Goal: Communication & Community: Answer question/provide support

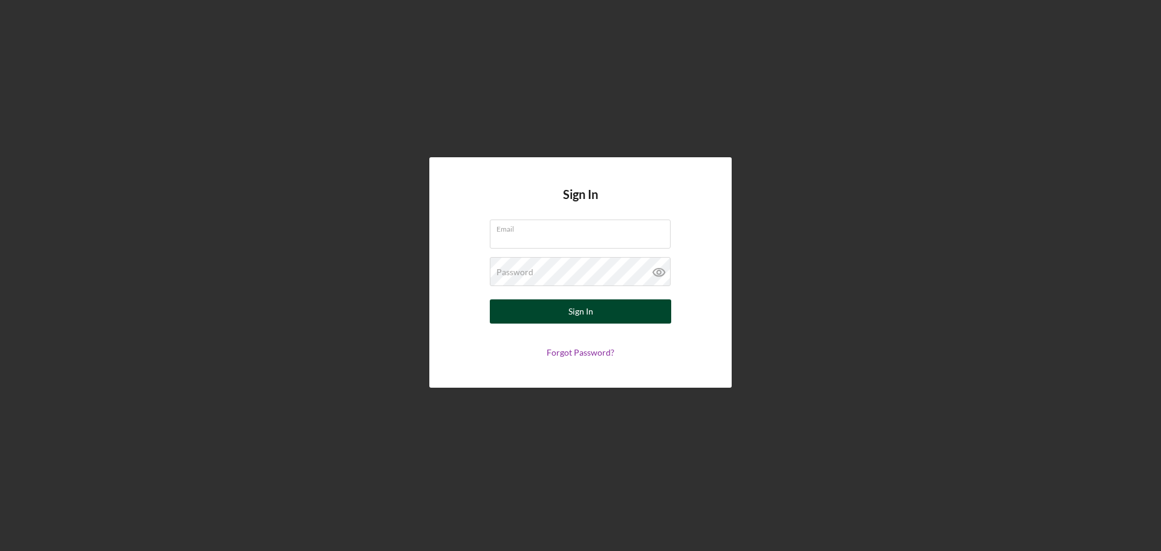
type input "[EMAIL_ADDRESS][DOMAIN_NAME]"
click at [554, 305] on button "Sign In" at bounding box center [580, 311] width 181 height 24
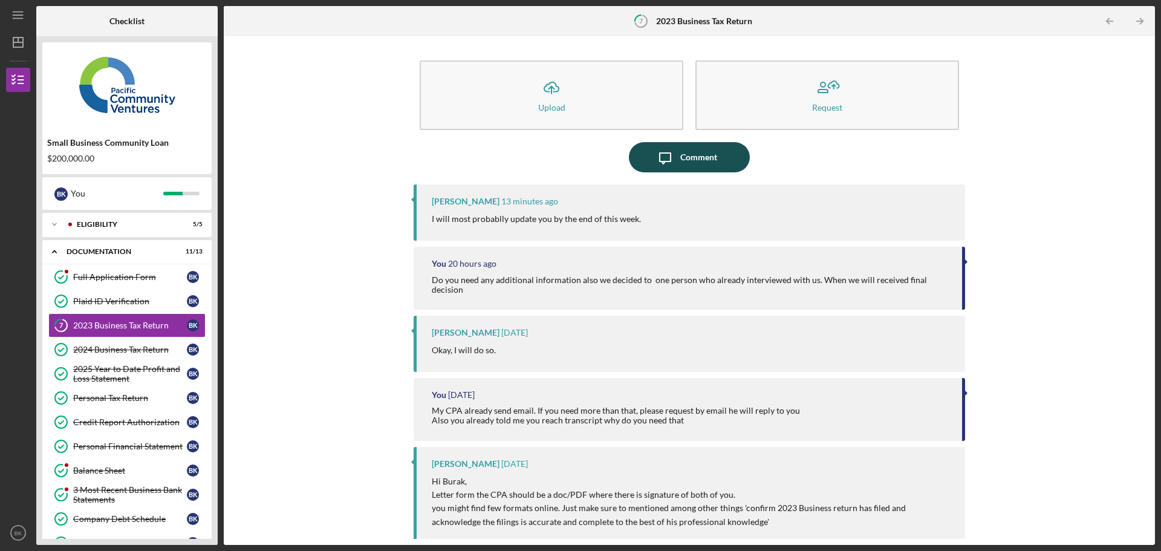
click at [680, 167] on div "Comment" at bounding box center [698, 157] width 37 height 30
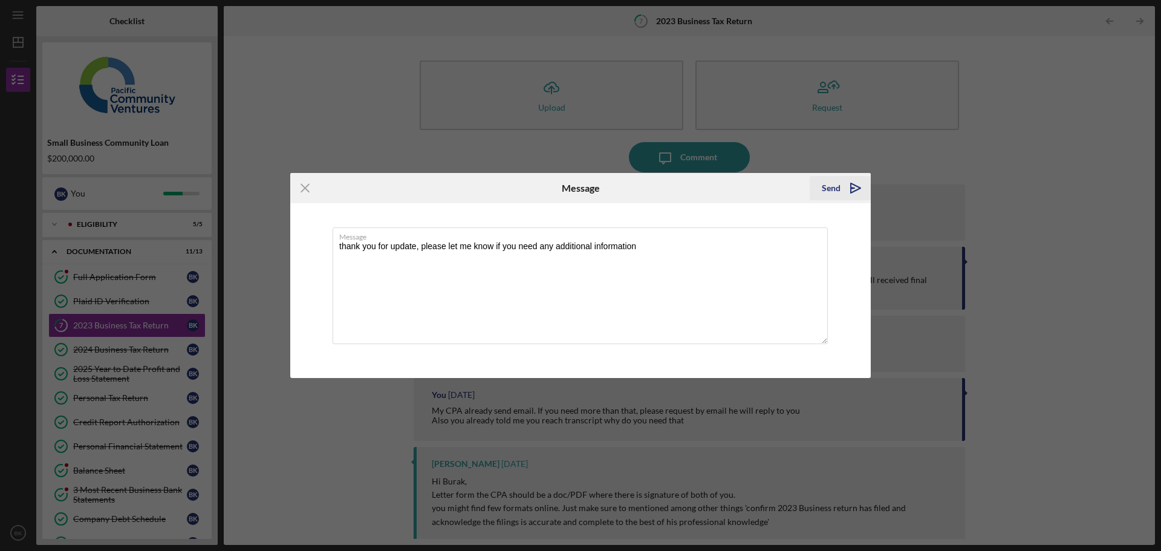
type textarea "thank you for update, please let me know if you need any additional information"
click at [851, 185] on polygon "submit" at bounding box center [856, 188] width 10 height 10
